Goal: Find specific page/section: Find specific page/section

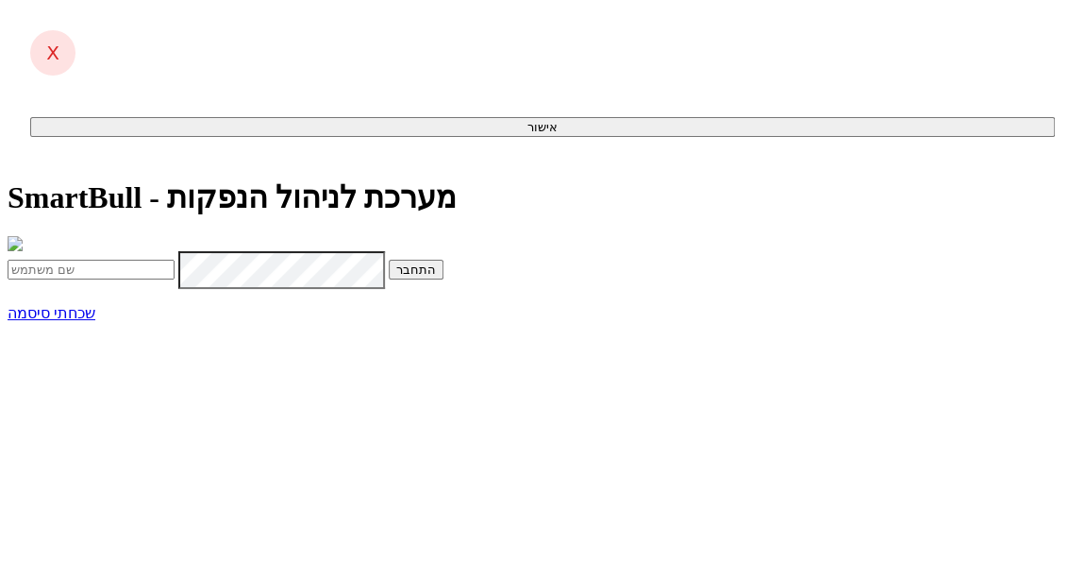
type input "Omrig@dcapital.co.il"
click at [444, 279] on button "התחבר" at bounding box center [416, 269] width 55 height 20
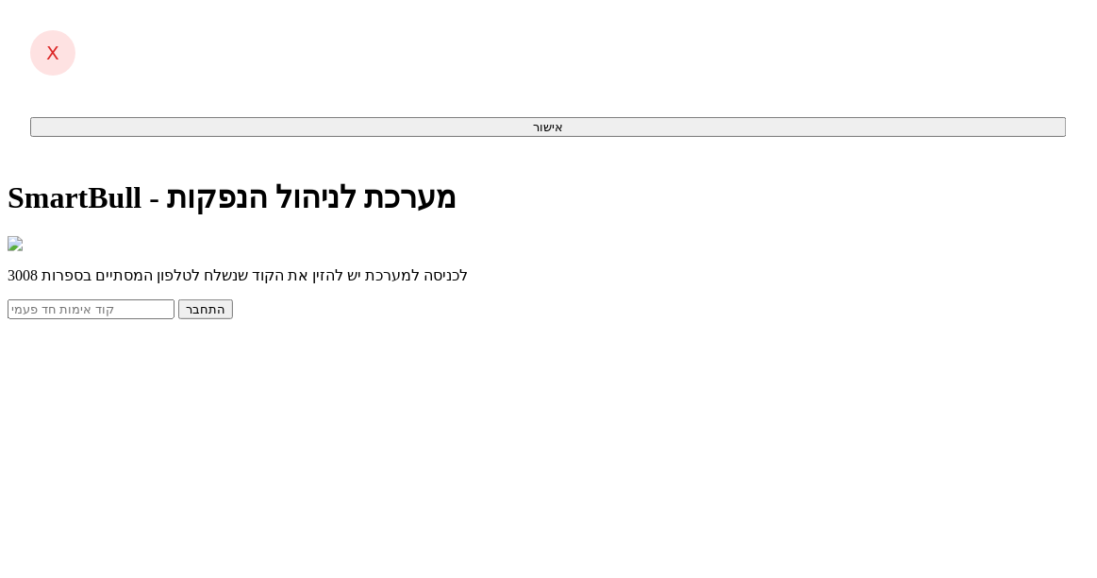
click at [175, 319] on input "text" at bounding box center [91, 309] width 167 height 20
type input "627779"
click at [233, 319] on button "התחבר" at bounding box center [205, 309] width 55 height 20
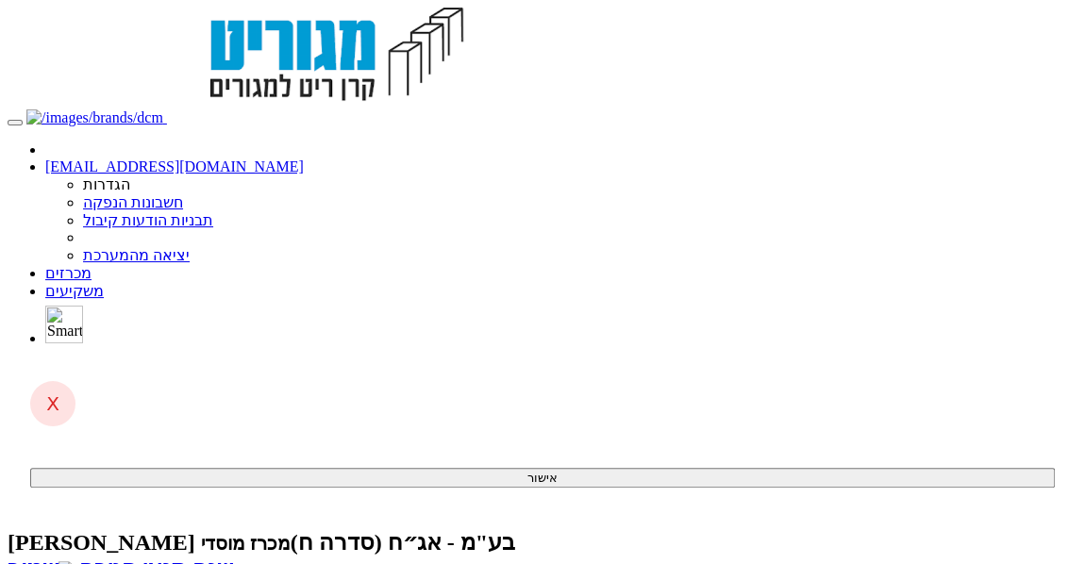
scroll to position [6, -106]
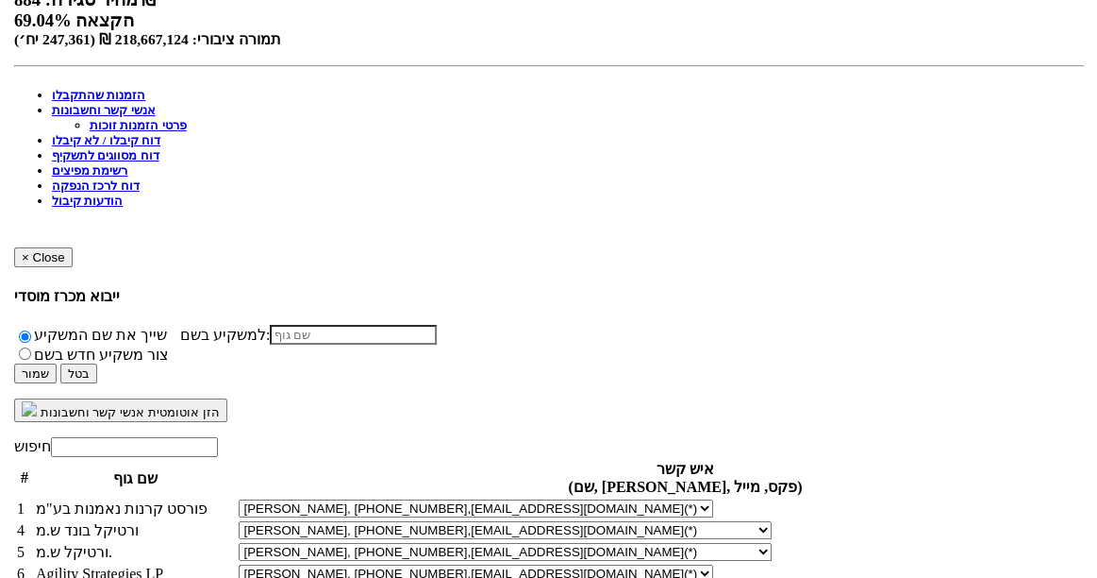
scroll to position [740, 0]
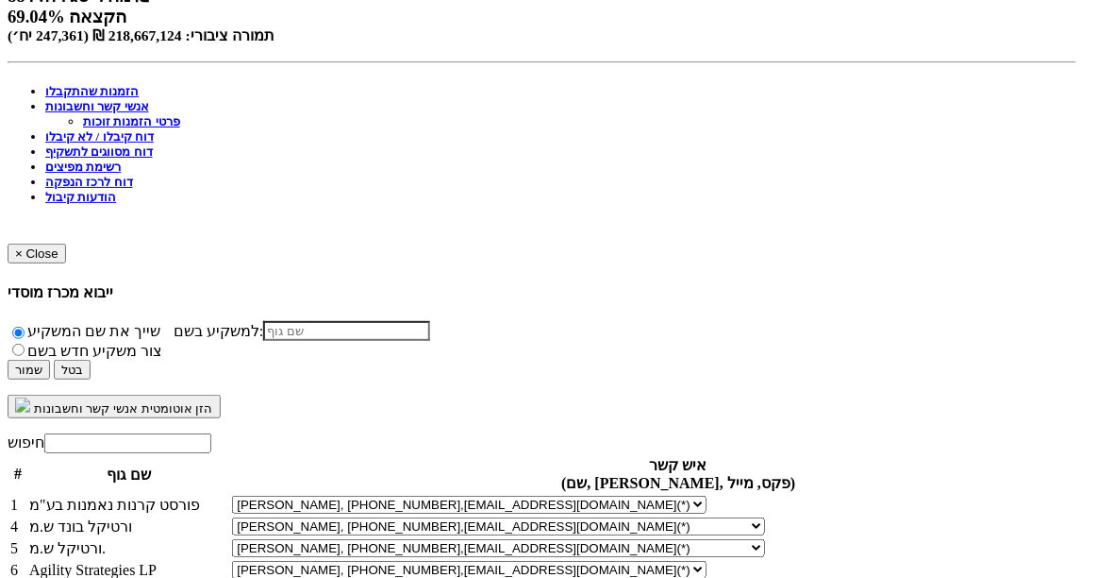
scroll to position [0, -22]
drag, startPoint x: 925, startPoint y: 382, endPoint x: 352, endPoint y: 527, distance: 590.7
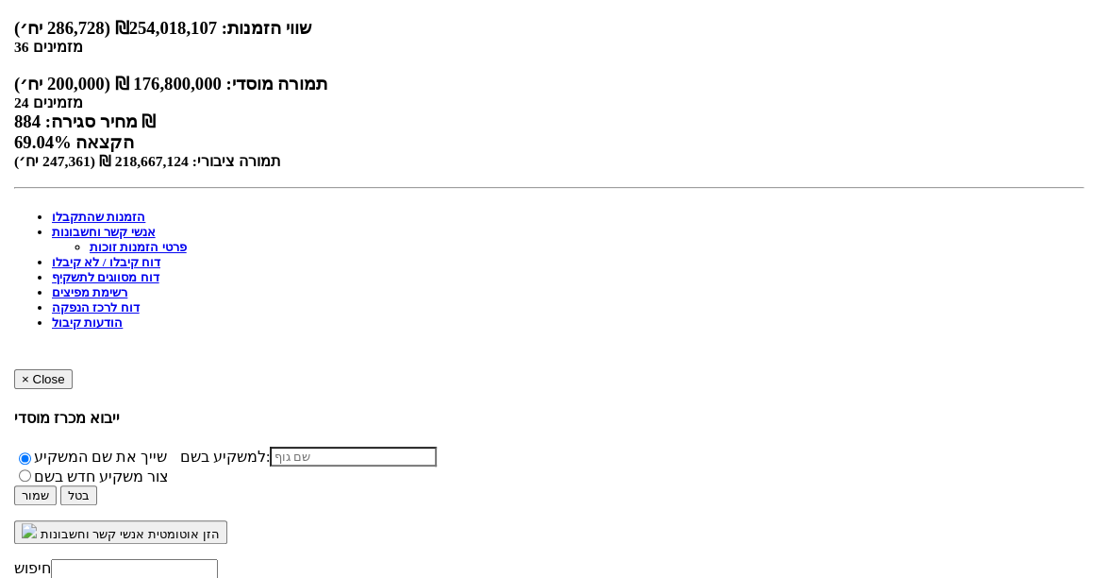
scroll to position [605, 0]
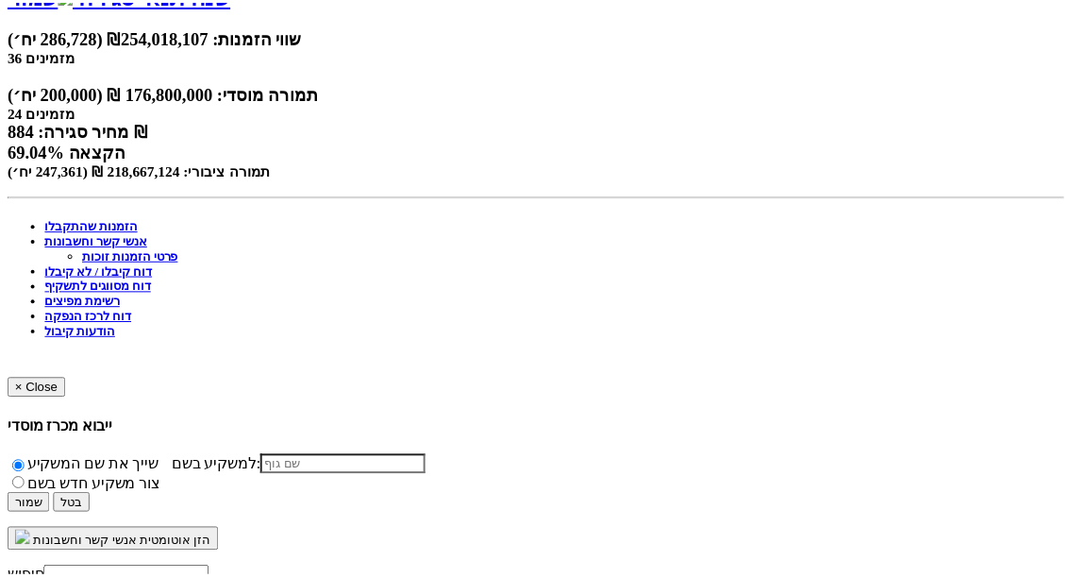
scroll to position [0, 0]
